Goal: Transaction & Acquisition: Download file/media

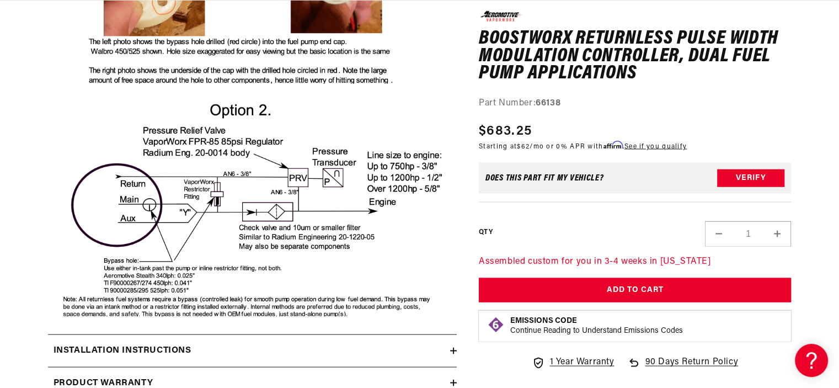
scroll to position [2066, 0]
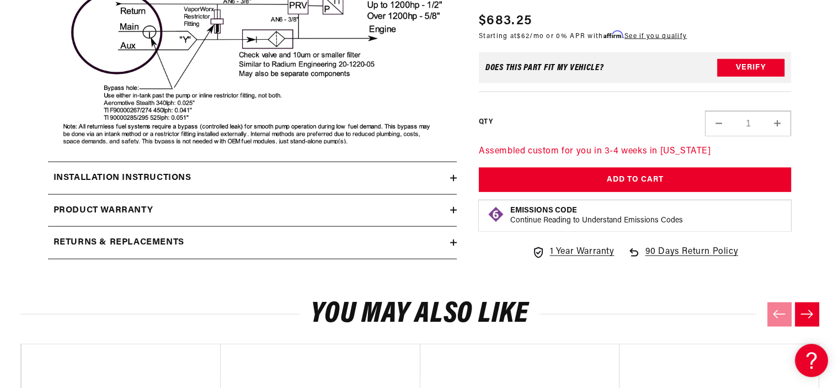
scroll to position [2240, 0]
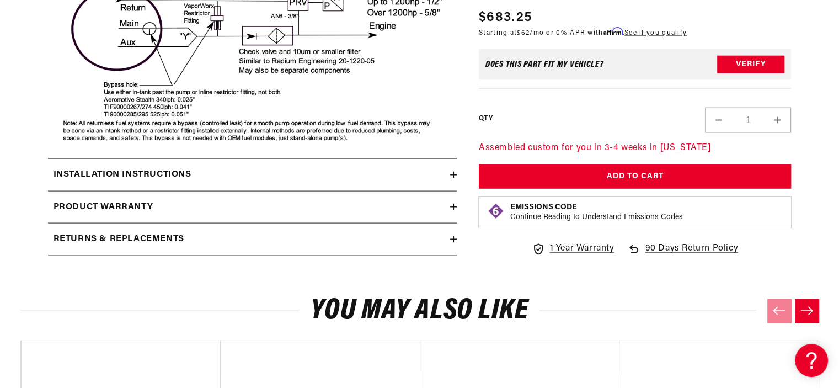
click at [452, 175] on icon at bounding box center [453, 175] width 7 height 0
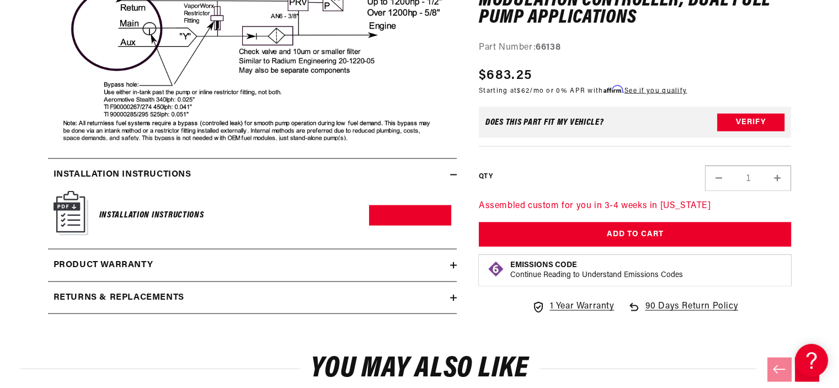
scroll to position [0, 436]
click at [151, 208] on h6 "Installation Instructions" at bounding box center [151, 215] width 105 height 15
click at [395, 211] on link "Download PDF" at bounding box center [410, 215] width 82 height 20
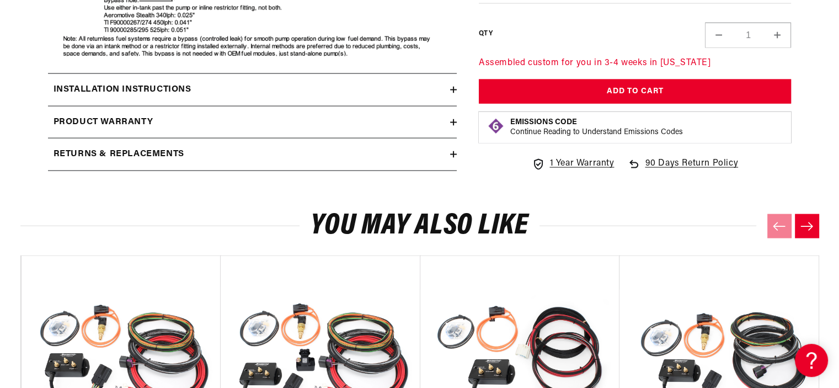
scroll to position [0, 436]
click at [453, 90] on icon at bounding box center [453, 90] width 7 height 0
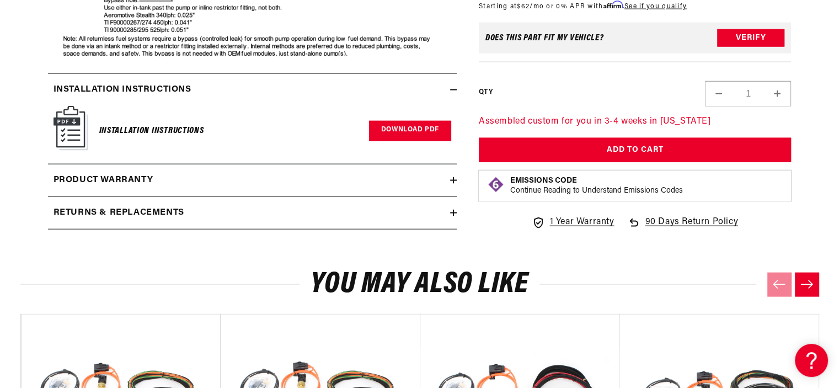
click at [438, 127] on link "Download PDF" at bounding box center [410, 131] width 82 height 20
